Goal: Transaction & Acquisition: Book appointment/travel/reservation

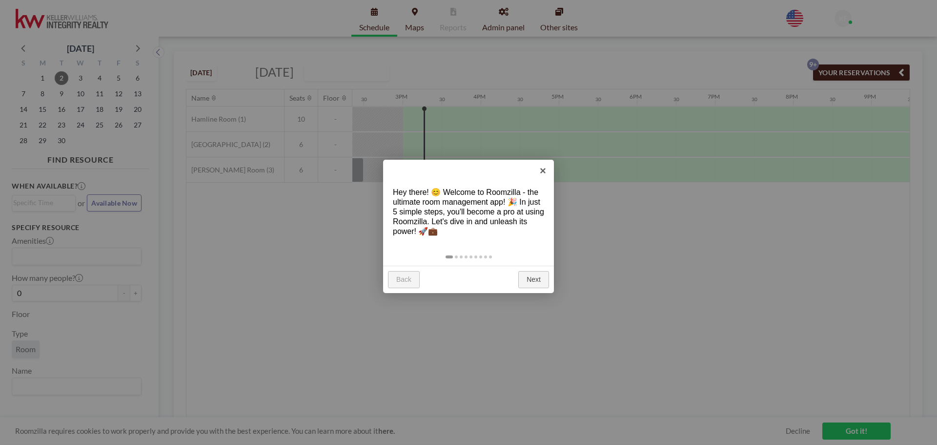
scroll to position [0, 1133]
click at [530, 279] on link "Next" at bounding box center [533, 280] width 31 height 18
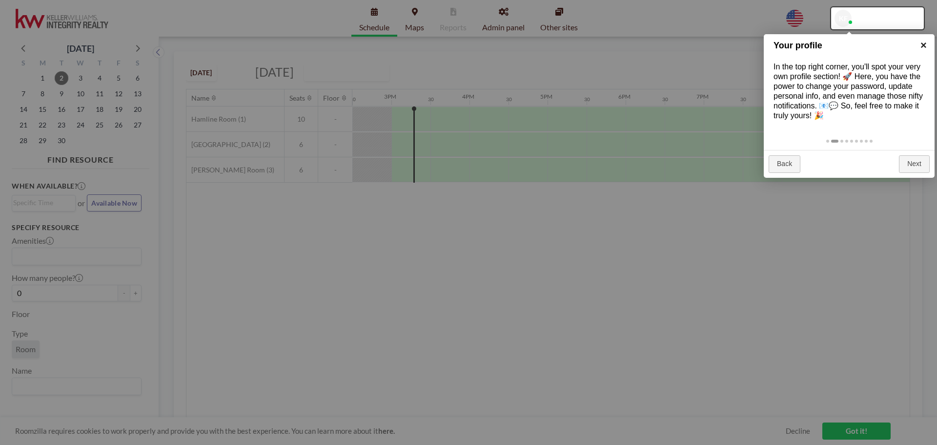
click at [921, 44] on link "×" at bounding box center [924, 45] width 22 height 22
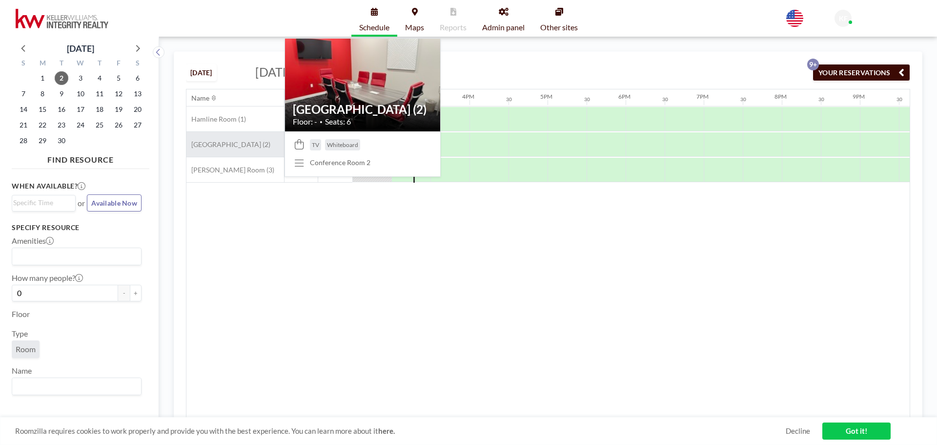
click at [238, 144] on span "[GEOGRAPHIC_DATA] (2)" at bounding box center [229, 144] width 84 height 9
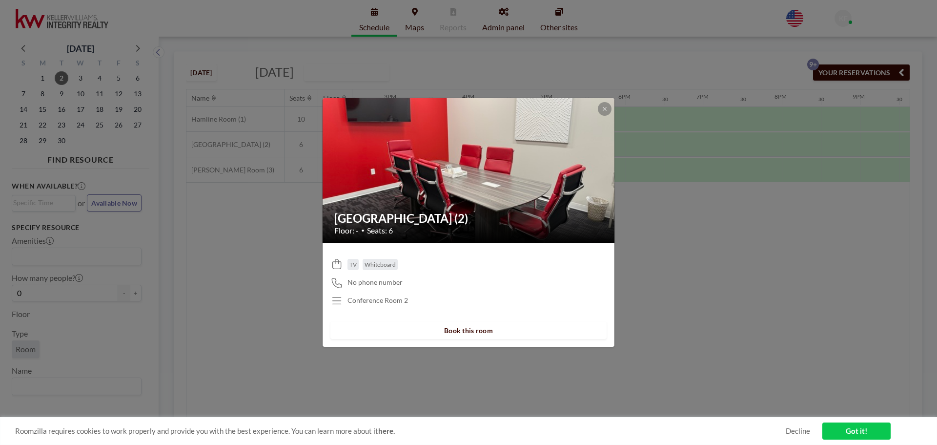
click at [797, 420] on div "Roomzilla requires cookies to work properly and provide you with the best exper…" at bounding box center [468, 431] width 937 height 28
click at [802, 433] on link "Decline" at bounding box center [798, 430] width 24 height 9
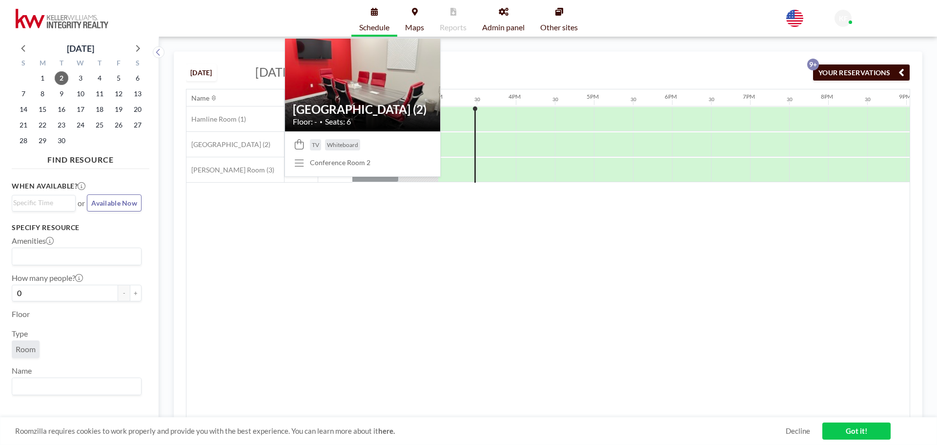
scroll to position [0, 1133]
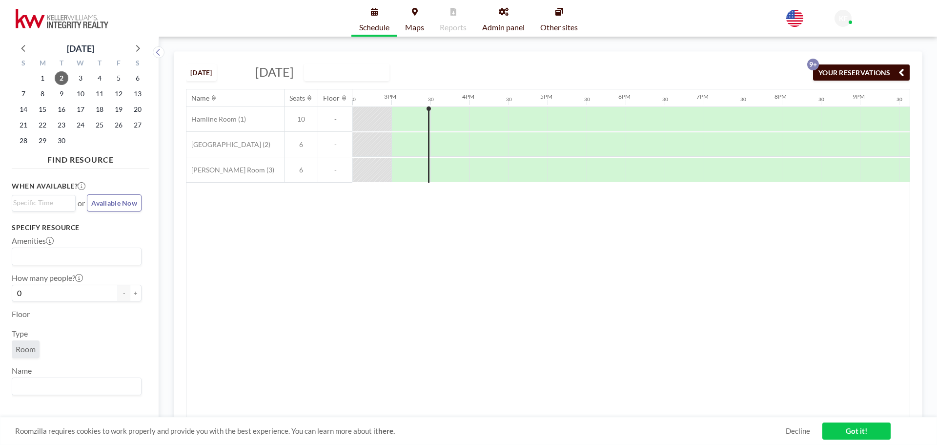
click at [843, 17] on span "KF" at bounding box center [843, 18] width 9 height 9
click at [380, 255] on div "Name Seats Floor 12AM 30 1AM 30 2AM 30 3AM 30 4AM 30 5AM 30 6AM 30 7AM 30 8AM 3…" at bounding box center [549, 253] width 724 height 328
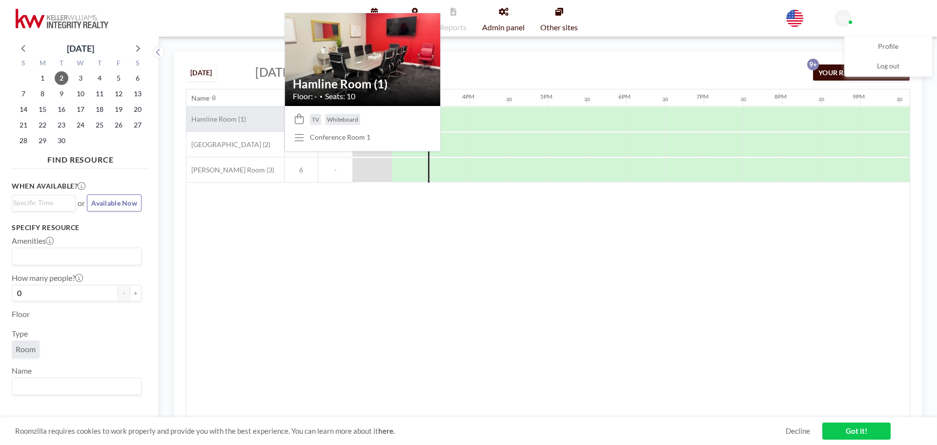
click at [245, 118] on div "Hamline Room (1)" at bounding box center [236, 118] width 98 height 25
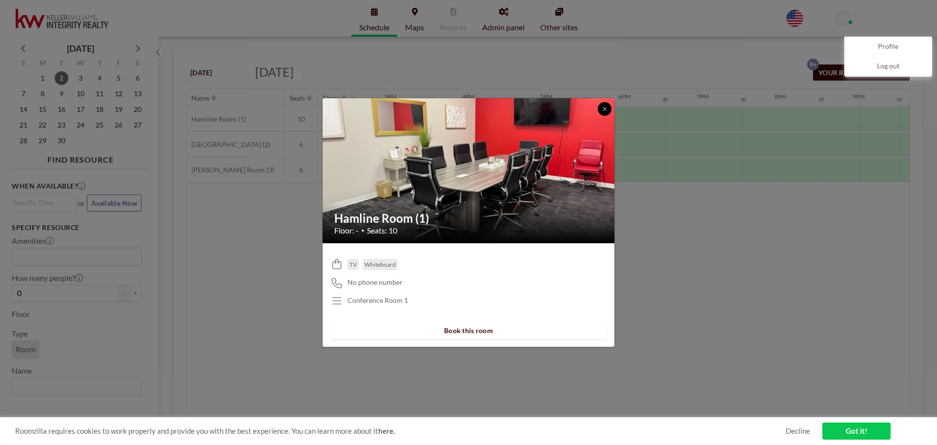
click at [603, 107] on icon at bounding box center [605, 109] width 6 height 6
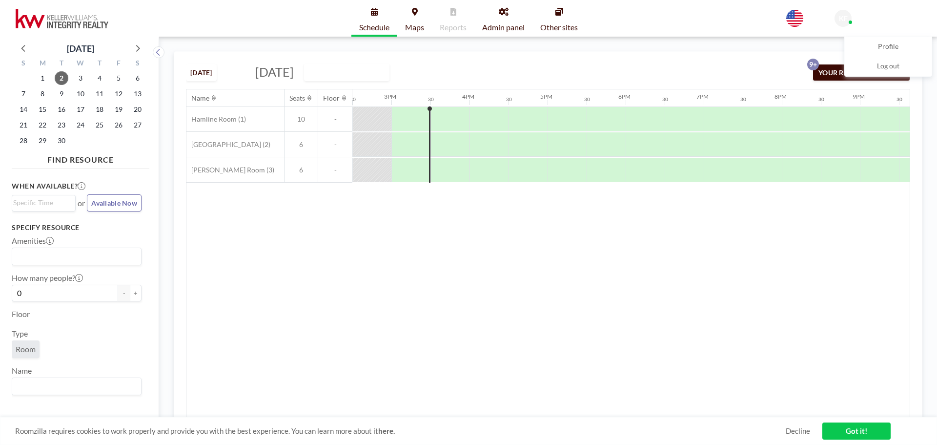
click at [414, 25] on span "Maps" at bounding box center [414, 27] width 19 height 8
click at [845, 436] on link "Got it!" at bounding box center [857, 430] width 68 height 17
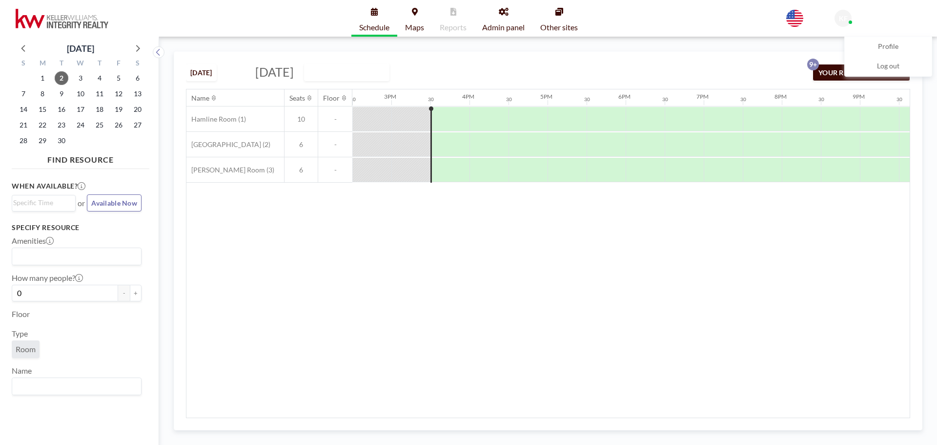
click at [763, 59] on div "TODAY Tuesday, September 2, 2025 DAILY VIEW Loading... YOUR RESERVATIONS 9+" at bounding box center [548, 70] width 725 height 37
click at [848, 20] on span "KF" at bounding box center [843, 18] width 17 height 17
click at [853, 70] on button "YOUR RESERVATIONS 9+" at bounding box center [862, 72] width 98 height 17
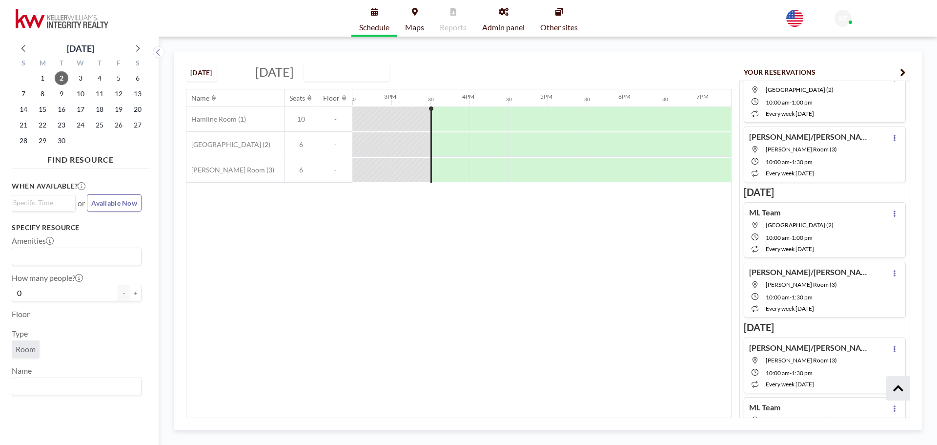
scroll to position [146, 0]
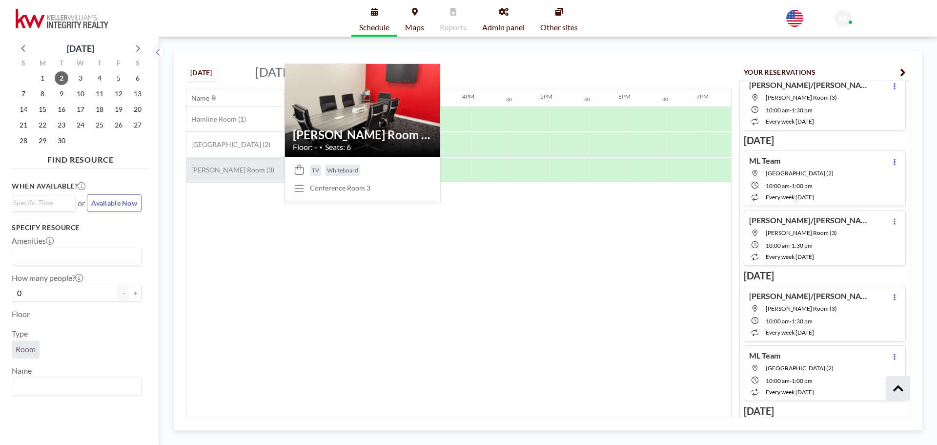
click at [230, 171] on span "[PERSON_NAME] Room (3)" at bounding box center [231, 170] width 88 height 9
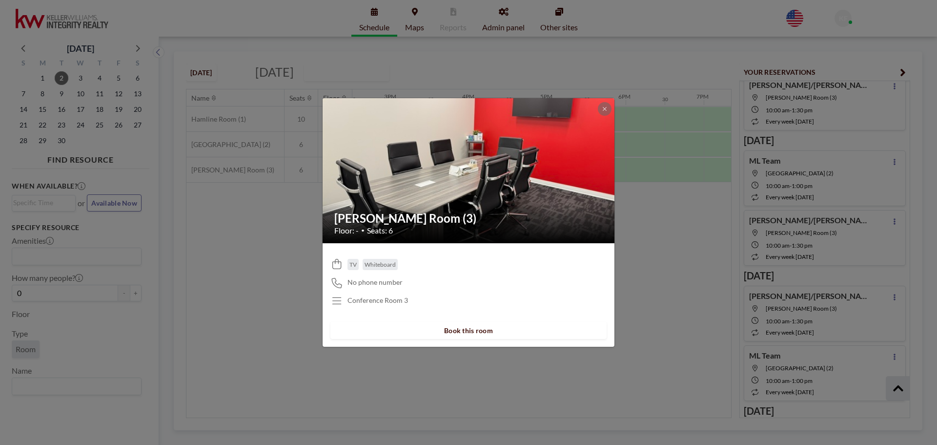
click at [576, 201] on img at bounding box center [469, 171] width 293 height 220
click at [407, 216] on h2 "[PERSON_NAME] Room (3)" at bounding box center [469, 218] width 270 height 15
click at [519, 236] on div "Snelling Room (3) Floor: - • Seats: 6" at bounding box center [469, 223] width 293 height 40
click at [369, 282] on span "No phone number" at bounding box center [375, 282] width 55 height 9
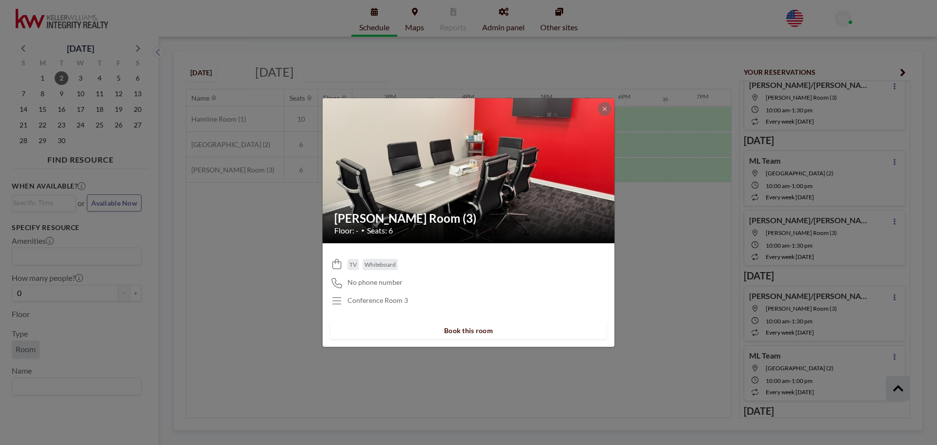
click at [369, 299] on p "Conference Room 3" at bounding box center [378, 300] width 61 height 9
click at [336, 299] on icon at bounding box center [337, 301] width 13 height 10
click at [470, 329] on button "Book this room" at bounding box center [469, 330] width 276 height 17
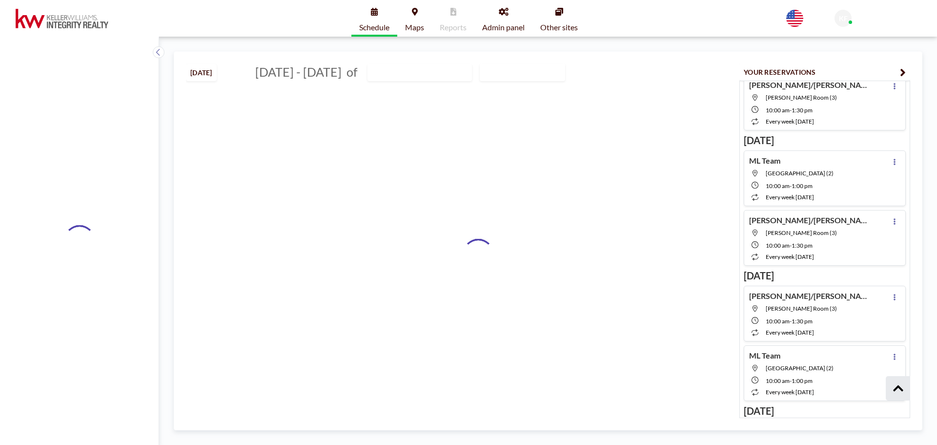
type input "[PERSON_NAME] Room (3)"
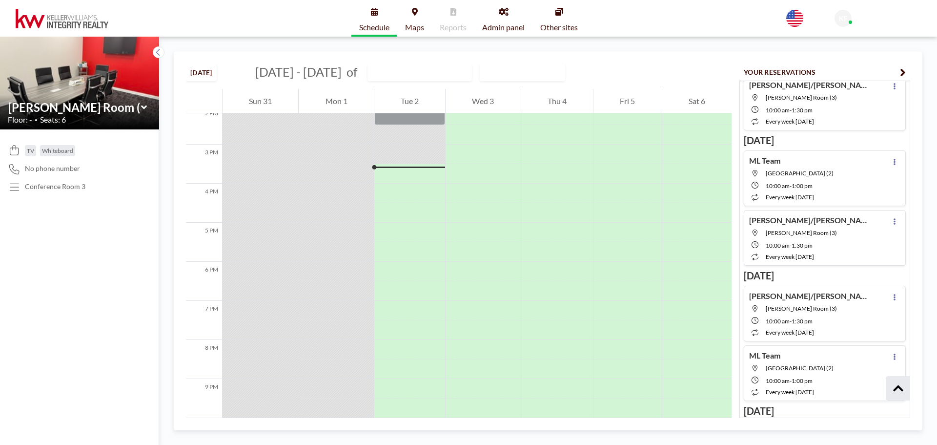
scroll to position [586, 0]
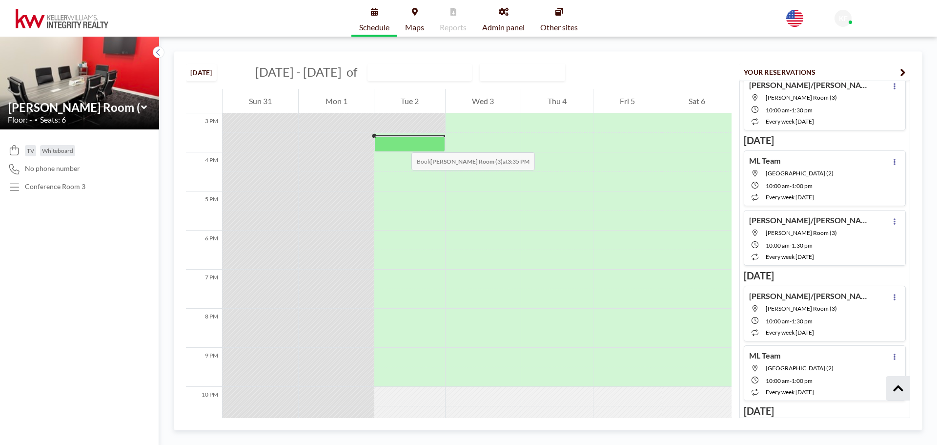
click at [402, 143] on div at bounding box center [409, 144] width 71 height 16
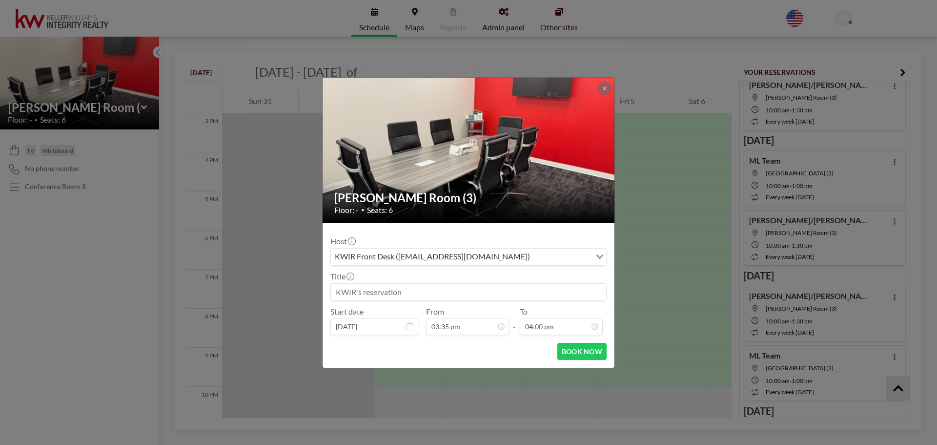
click at [397, 292] on input at bounding box center [468, 292] width 275 height 17
type input "Yanet Diaz"
click at [544, 329] on input "04:00 pm" at bounding box center [561, 326] width 83 height 17
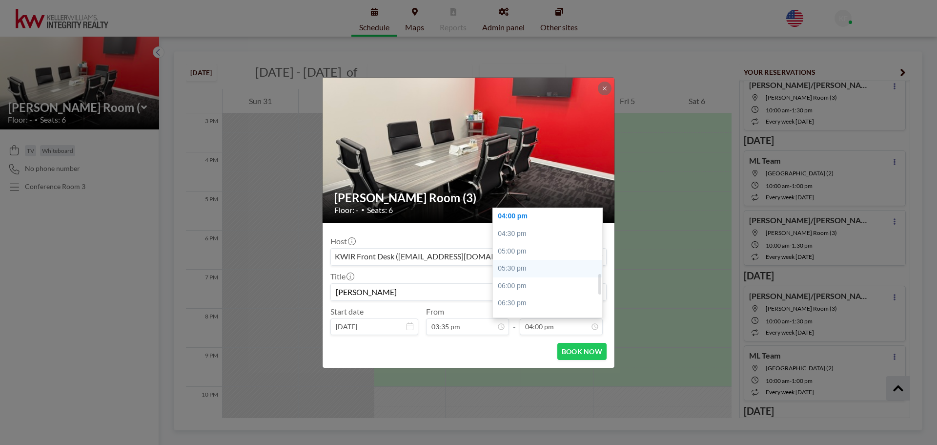
click at [523, 273] on div "05:30 pm" at bounding box center [550, 269] width 114 height 18
type input "05:30 pm"
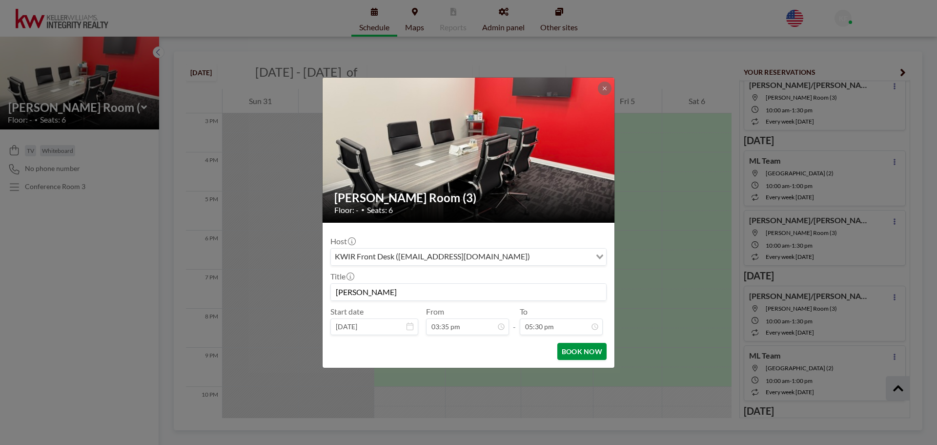
click at [571, 352] on button "BOOK NOW" at bounding box center [582, 351] width 49 height 17
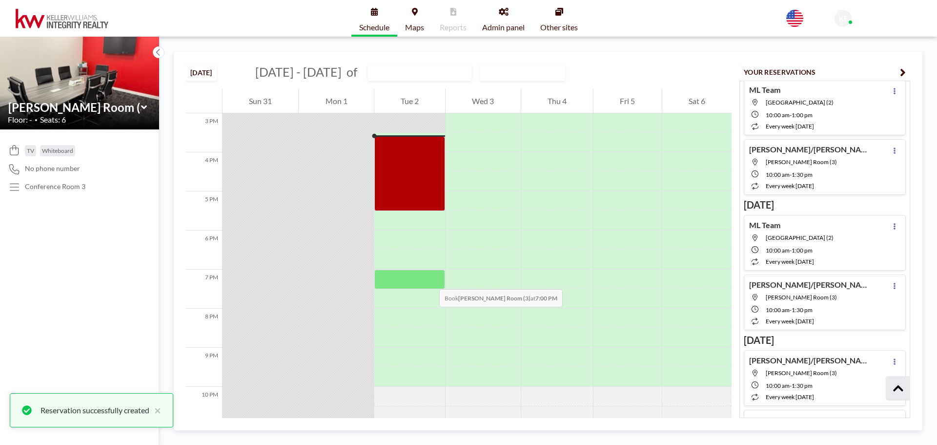
scroll to position [211, 0]
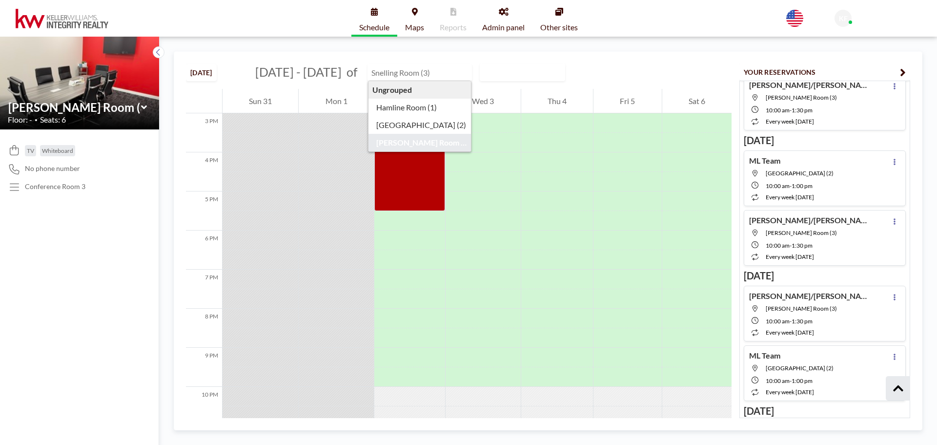
click at [380, 73] on input "text" at bounding box center [415, 72] width 94 height 16
type input "[GEOGRAPHIC_DATA] (2)"
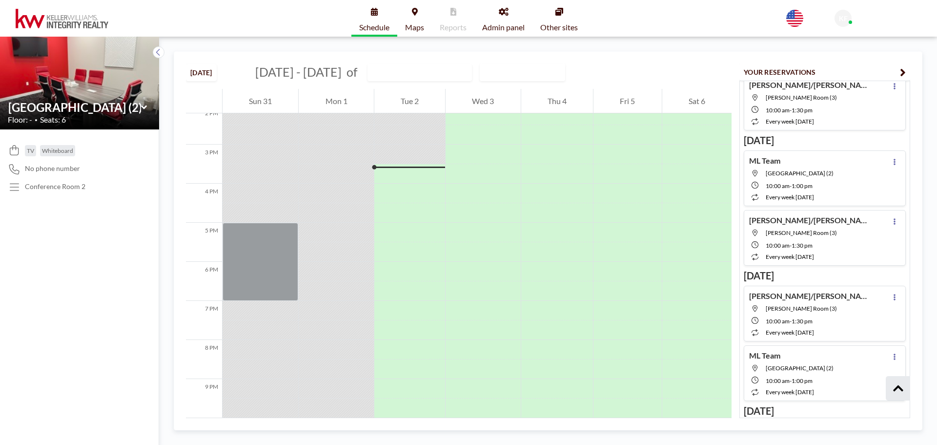
scroll to position [586, 0]
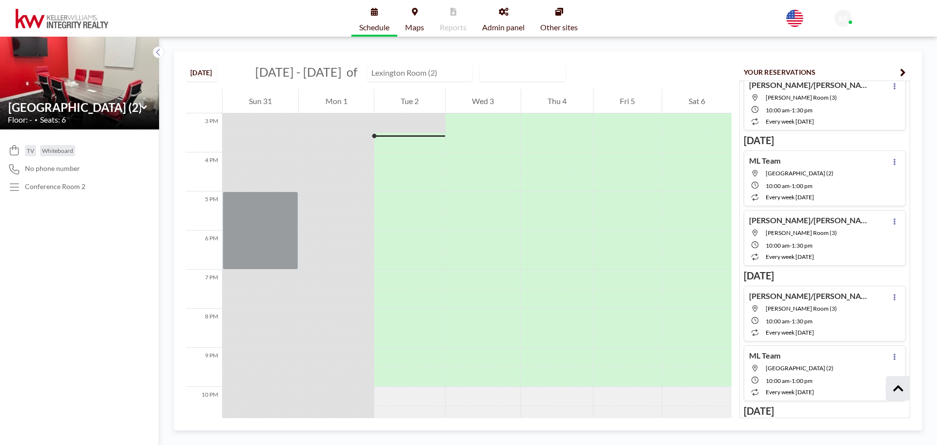
click at [390, 75] on input "text" at bounding box center [415, 72] width 94 height 16
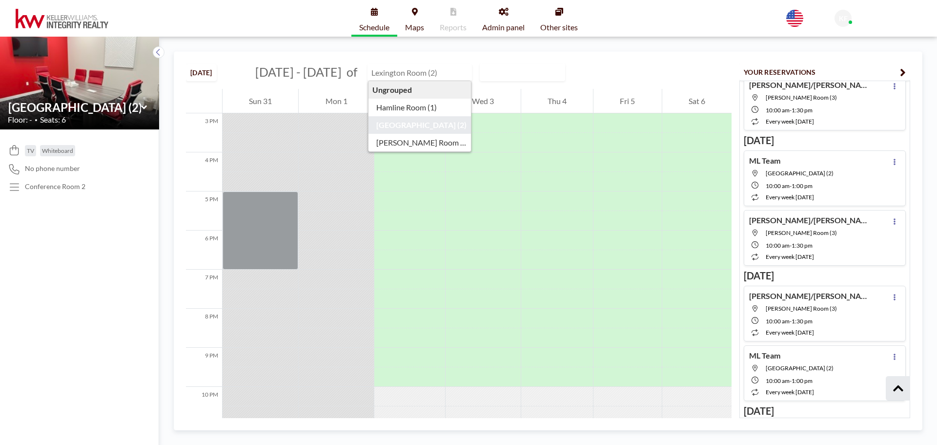
type input "[GEOGRAPHIC_DATA] (2)"
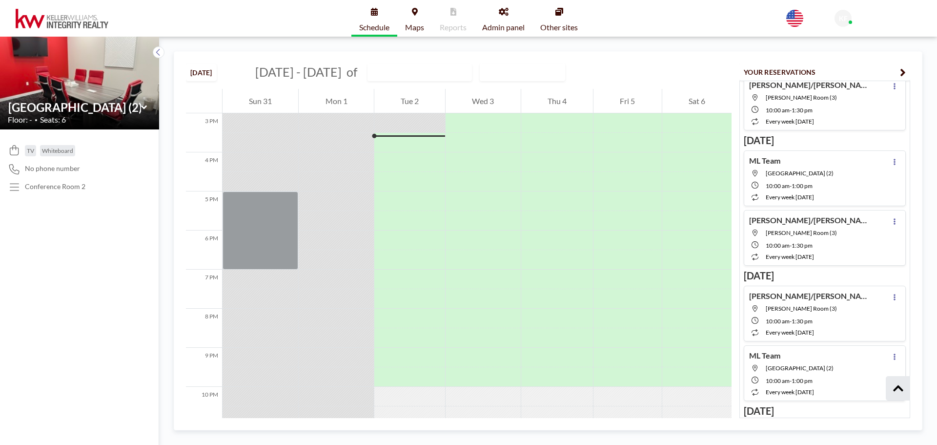
click at [615, 68] on div "TODAY Aug - Sep 2025 of Lexington Room (2) WEEKLY VIEW Loading..." at bounding box center [459, 70] width 546 height 37
click at [389, 145] on div at bounding box center [409, 144] width 71 height 16
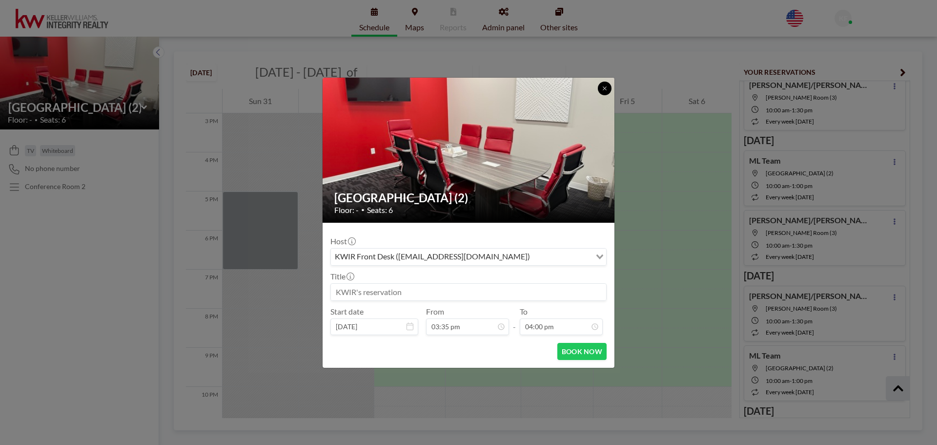
click at [602, 90] on icon at bounding box center [605, 88] width 6 height 6
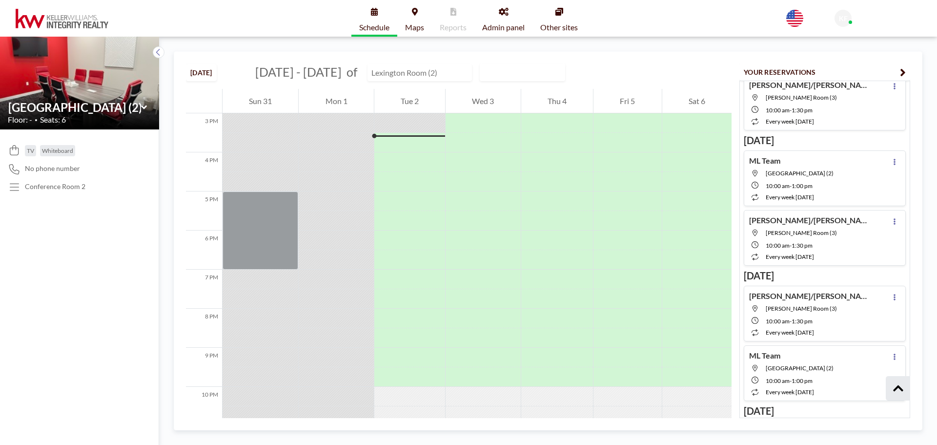
click at [411, 77] on input "text" at bounding box center [415, 72] width 94 height 16
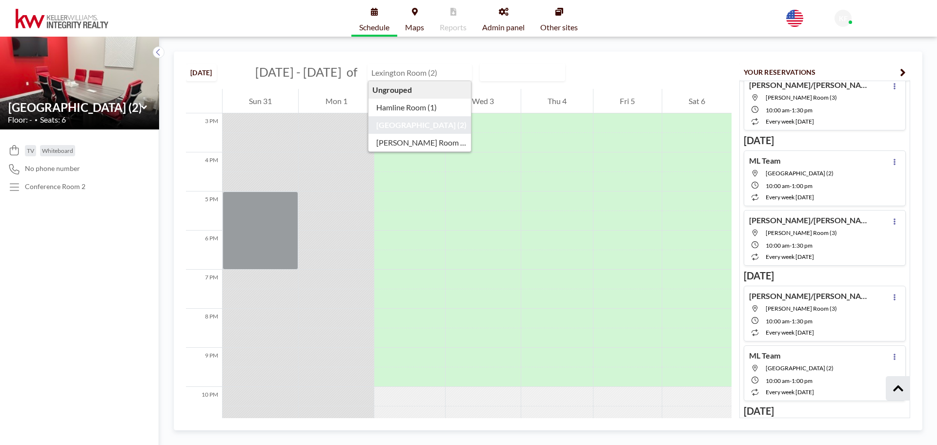
type input "[GEOGRAPHIC_DATA] (2)"
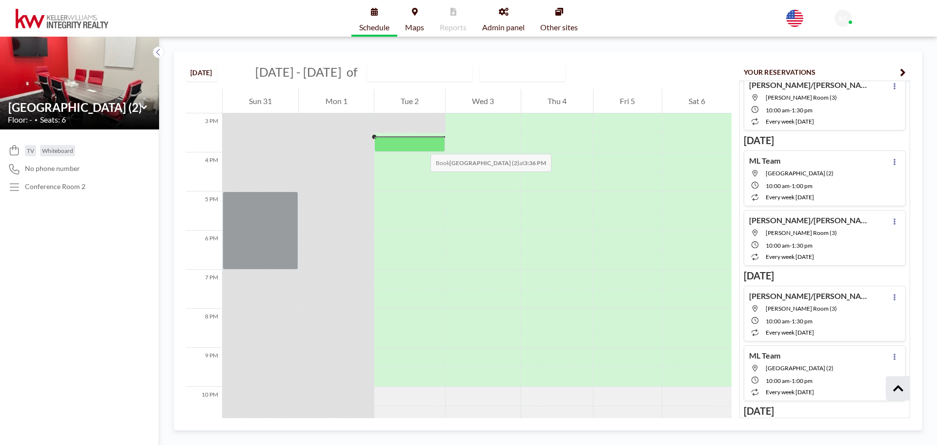
click at [421, 144] on div at bounding box center [409, 144] width 71 height 15
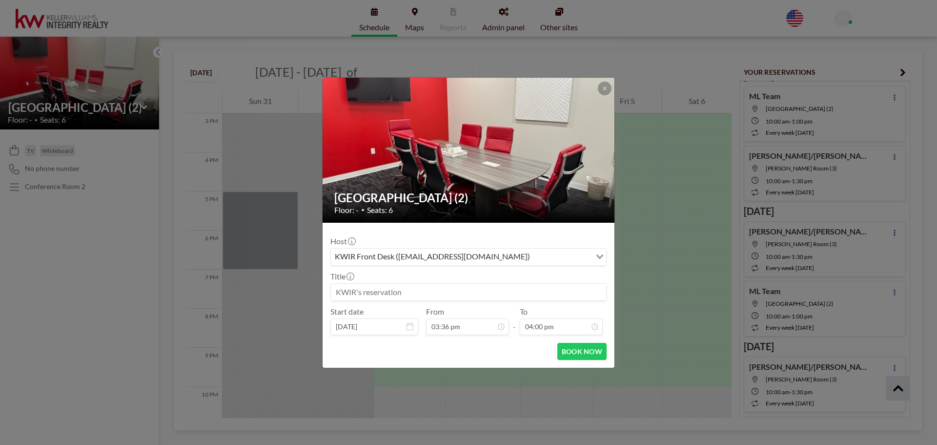
scroll to position [211, 0]
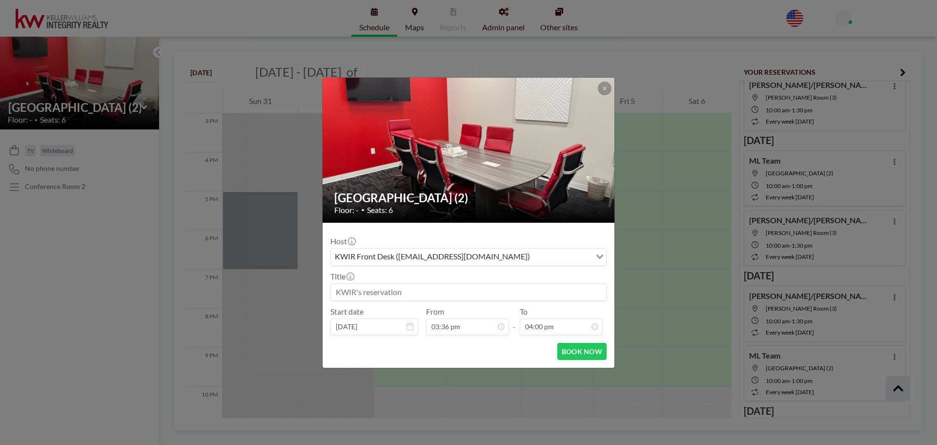
click at [415, 290] on input at bounding box center [468, 292] width 275 height 17
type input "Roxana Feguero"
click at [540, 329] on input "04:00 pm" at bounding box center [561, 326] width 83 height 17
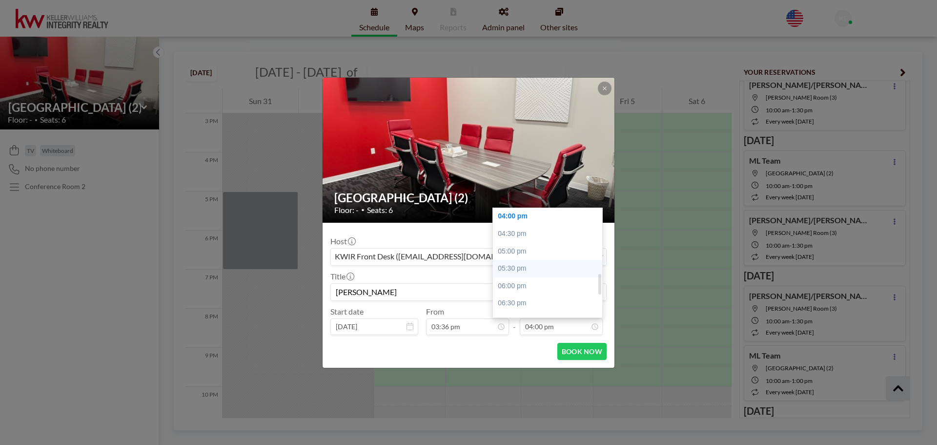
click at [532, 269] on div "05:30 pm" at bounding box center [550, 269] width 114 height 18
type input "05:30 pm"
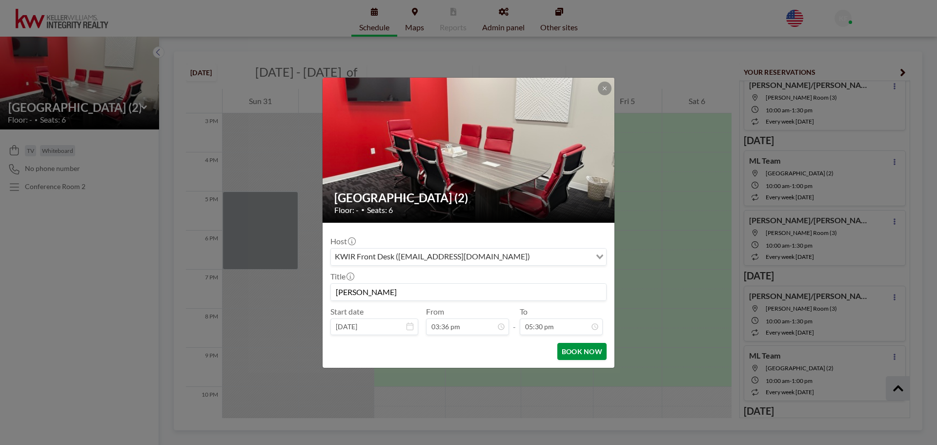
click at [569, 354] on button "BOOK NOW" at bounding box center [582, 351] width 49 height 17
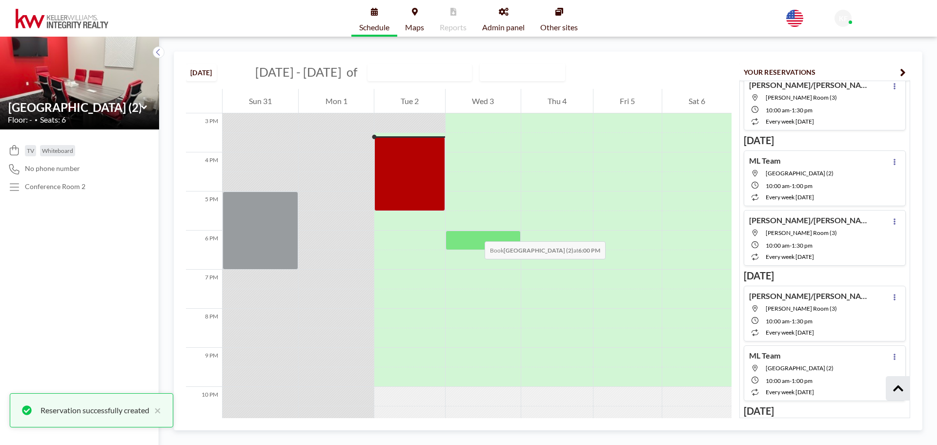
scroll to position [275, 0]
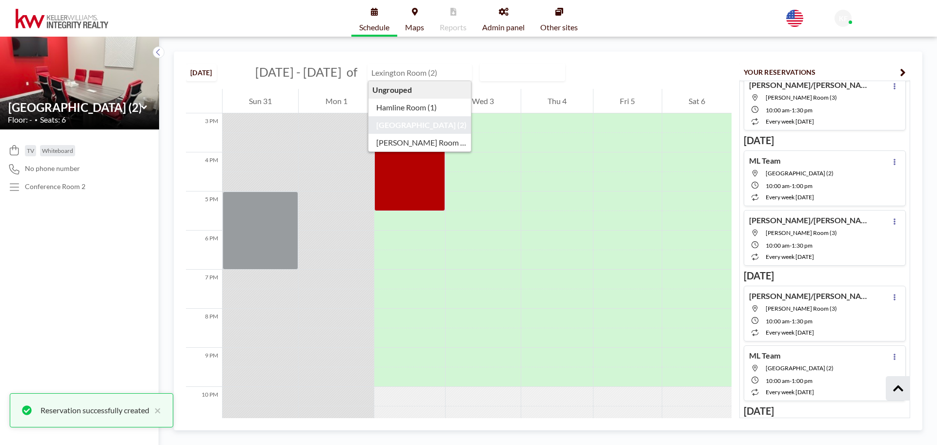
click at [415, 74] on input "text" at bounding box center [415, 72] width 94 height 16
type input "Hamline Room (1)"
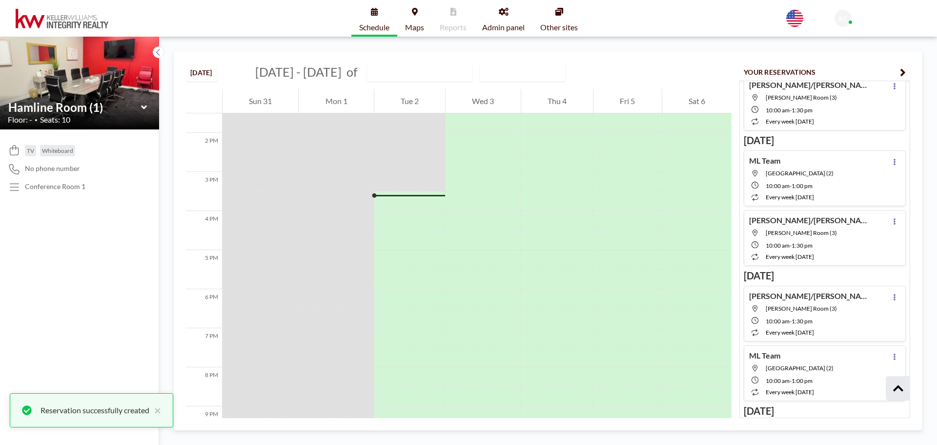
scroll to position [586, 0]
